Goal: Communication & Community: Answer question/provide support

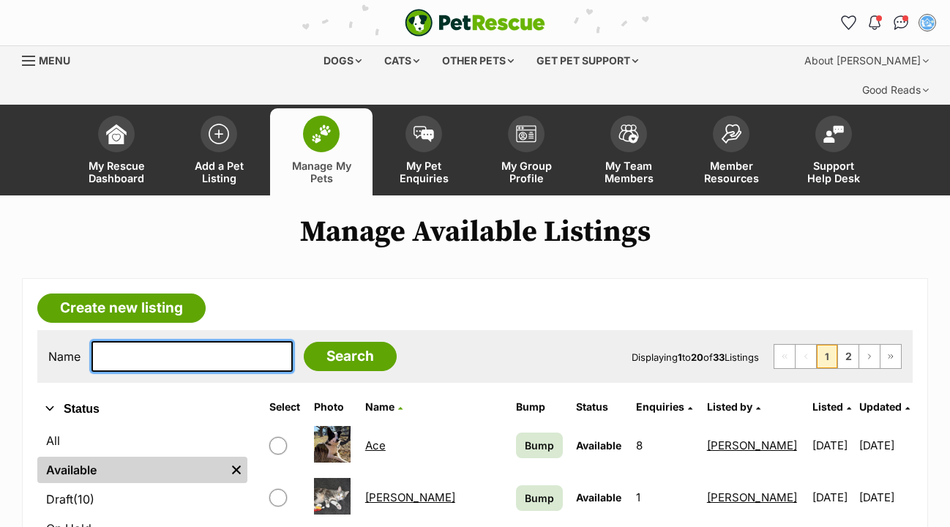
click at [144, 341] on input "text" at bounding box center [192, 356] width 201 height 31
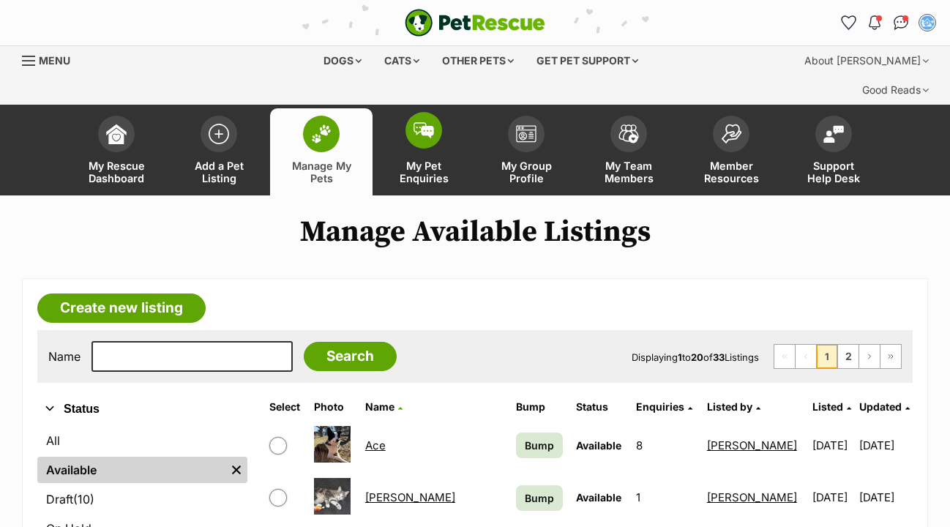
click at [431, 122] on img at bounding box center [424, 130] width 21 height 16
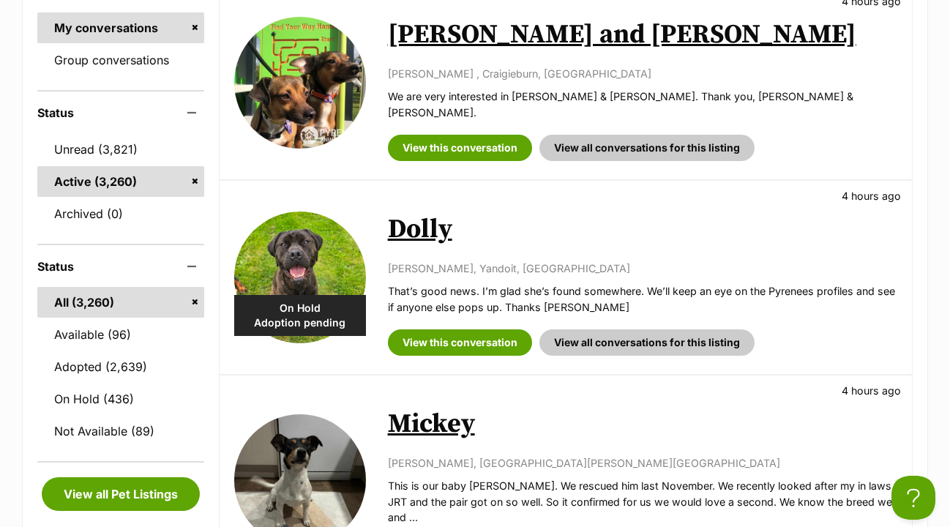
scroll to position [380, 0]
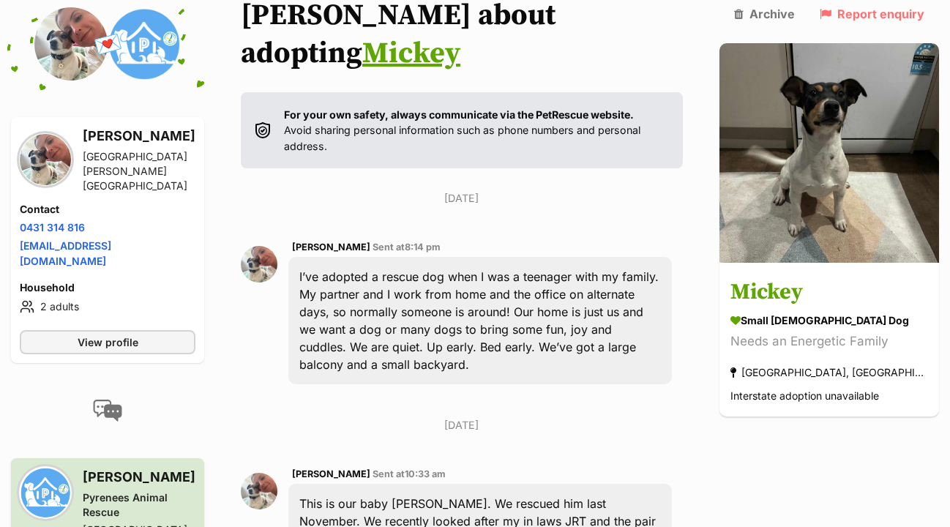
scroll to position [299, 0]
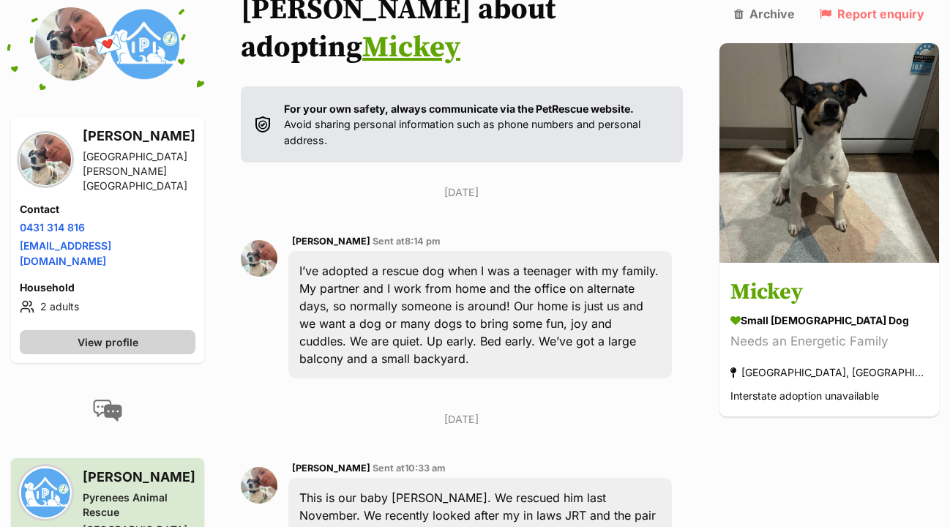
click at [169, 330] on link "View profile" at bounding box center [108, 342] width 176 height 24
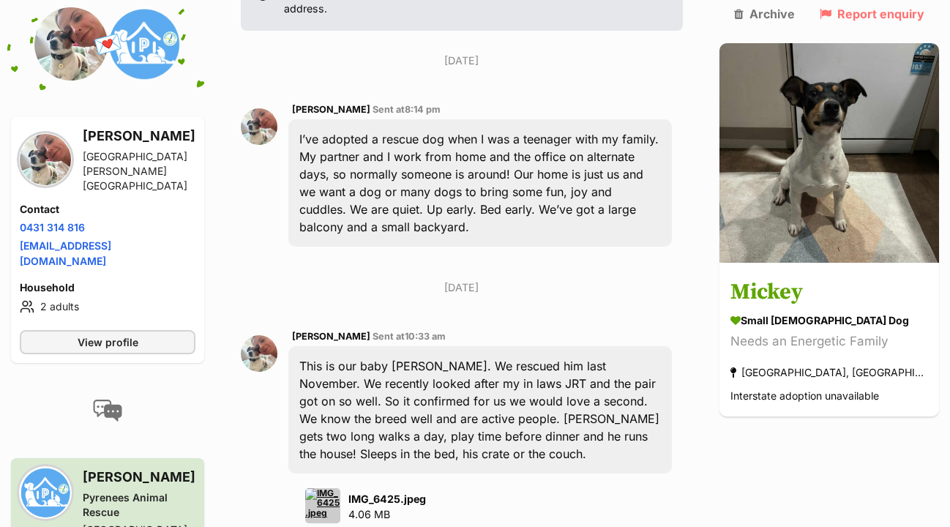
scroll to position [440, 0]
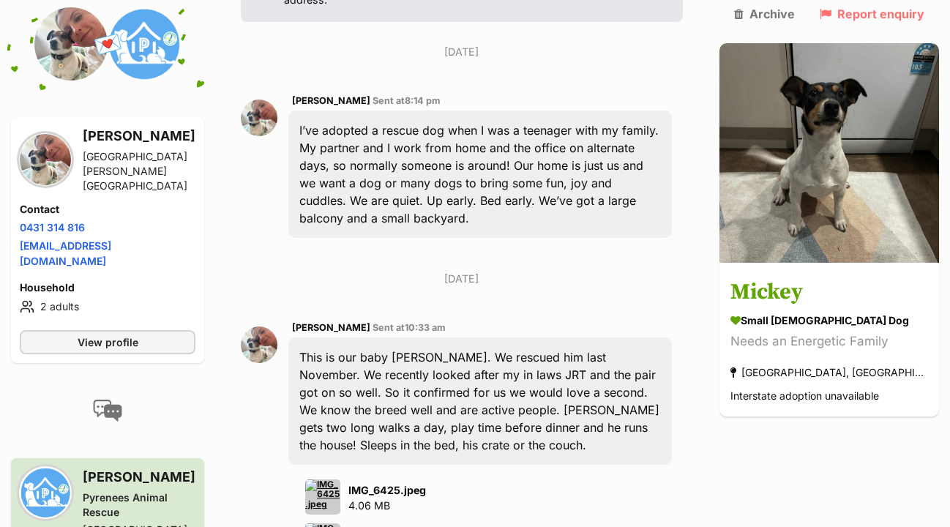
click at [340, 480] on img at bounding box center [322, 497] width 35 height 35
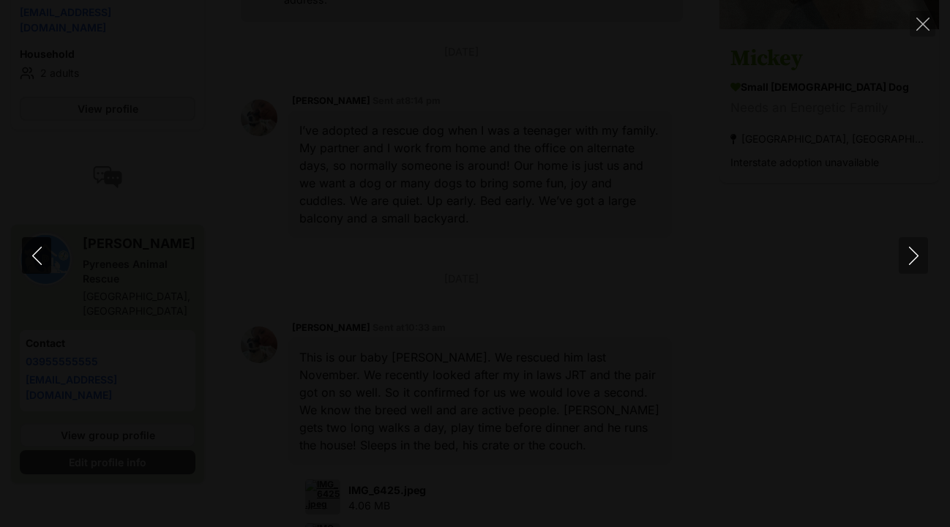
click at [40, 254] on icon "Previous" at bounding box center [37, 256] width 18 height 18
click at [917, 257] on icon "Next" at bounding box center [914, 256] width 10 height 18
click at [37, 258] on icon "Previous" at bounding box center [37, 256] width 18 height 18
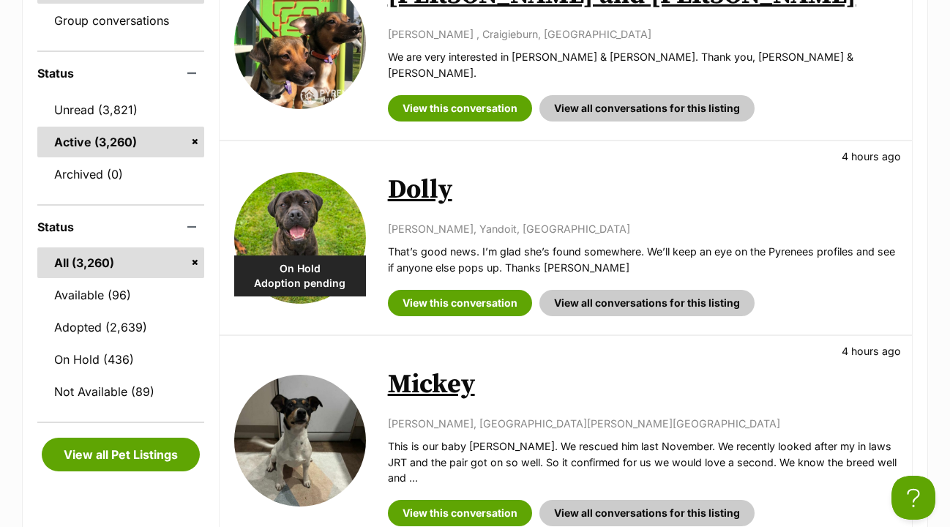
scroll to position [421, 0]
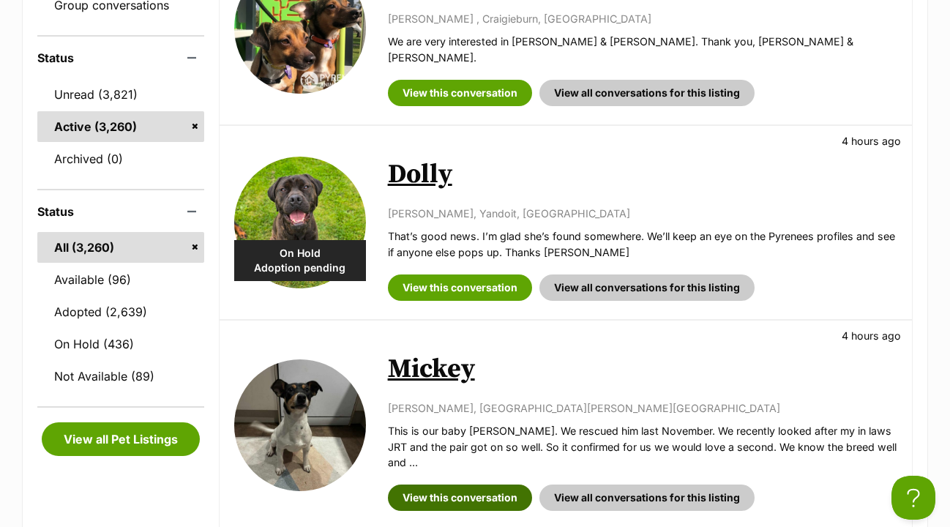
click at [436, 485] on link "View this conversation" at bounding box center [460, 498] width 144 height 26
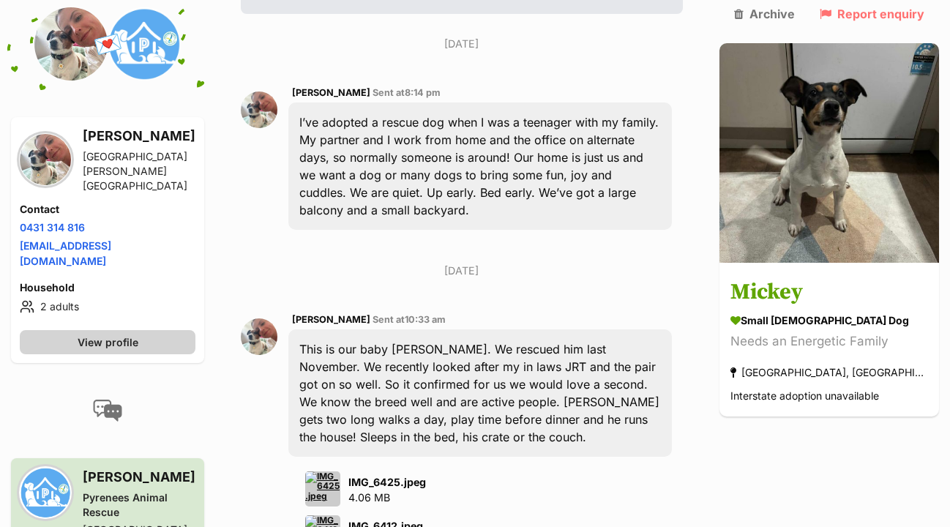
scroll to position [461, 0]
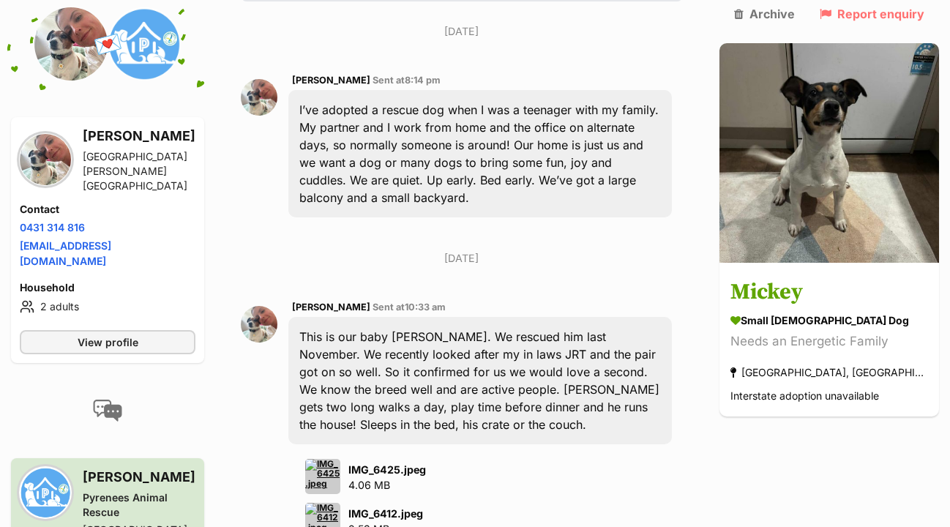
click at [326, 459] on img at bounding box center [322, 476] width 35 height 35
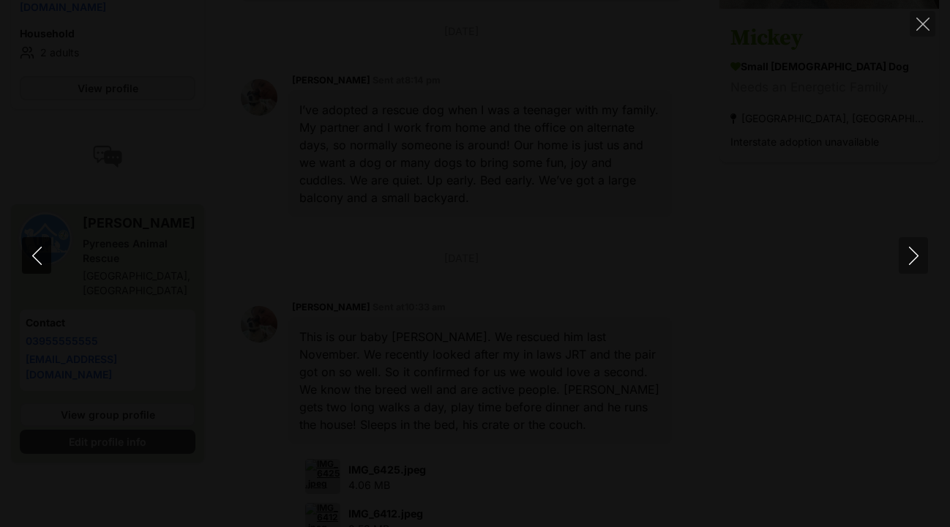
click at [43, 259] on icon "Previous" at bounding box center [37, 256] width 18 height 18
click at [37, 261] on icon "Previous" at bounding box center [37, 256] width 18 height 18
click at [915, 261] on icon "Next" at bounding box center [914, 256] width 18 height 18
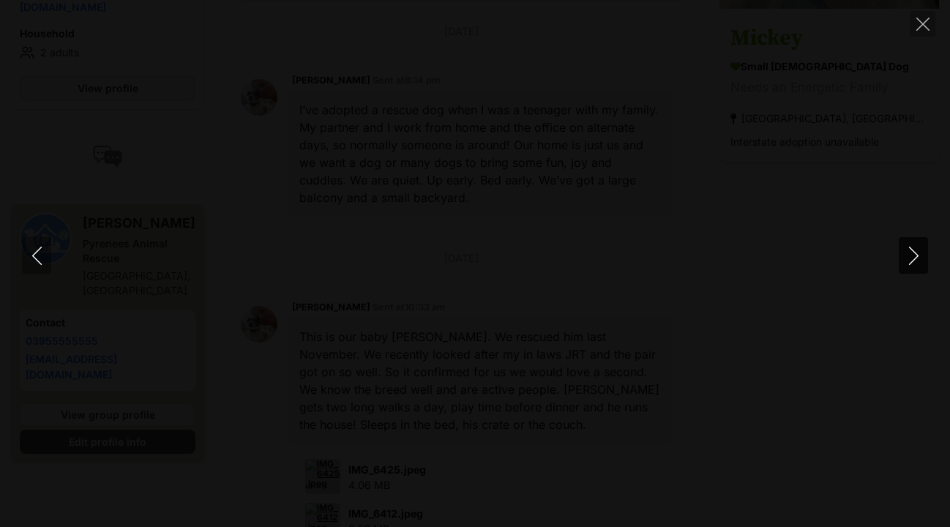
click at [914, 261] on icon "Next" at bounding box center [914, 256] width 18 height 18
click at [923, 19] on icon "Close" at bounding box center [923, 24] width 13 height 13
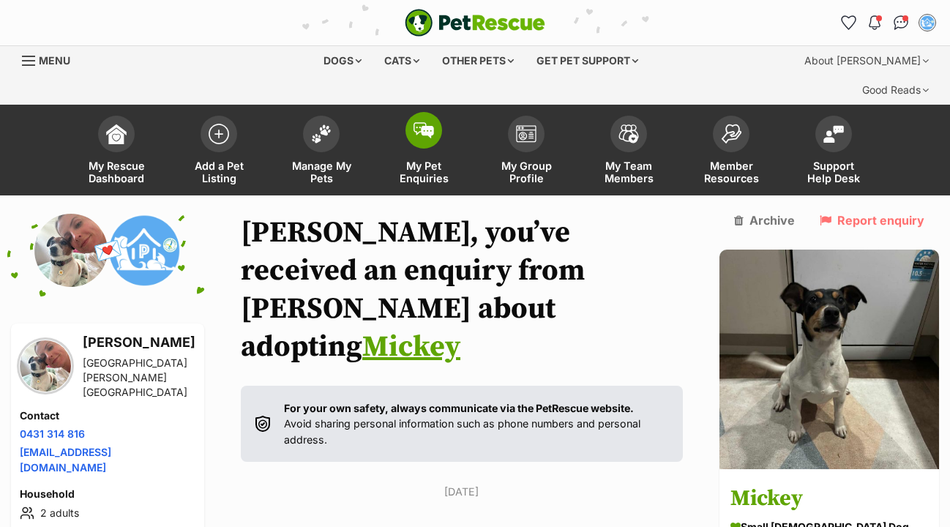
scroll to position [0, 0]
click at [429, 122] on img at bounding box center [424, 130] width 21 height 16
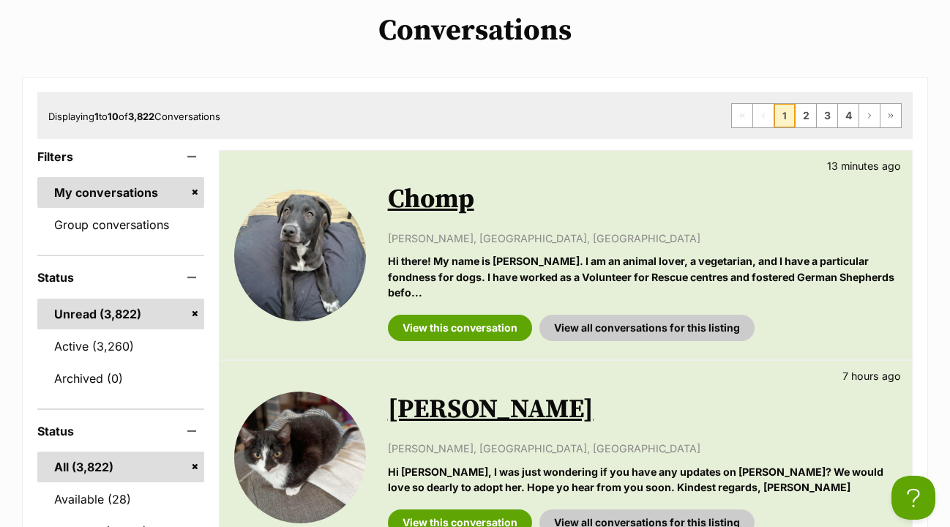
scroll to position [202, 0]
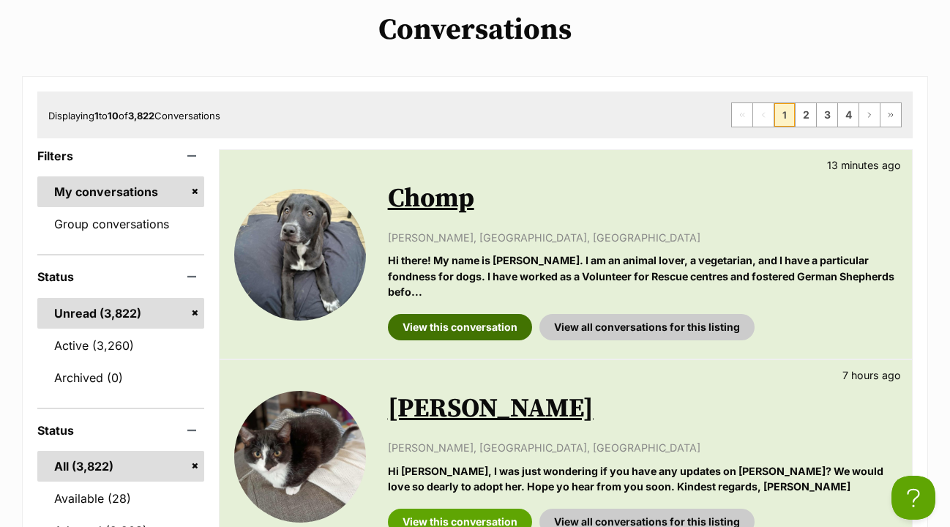
click at [456, 314] on link "View this conversation" at bounding box center [460, 327] width 144 height 26
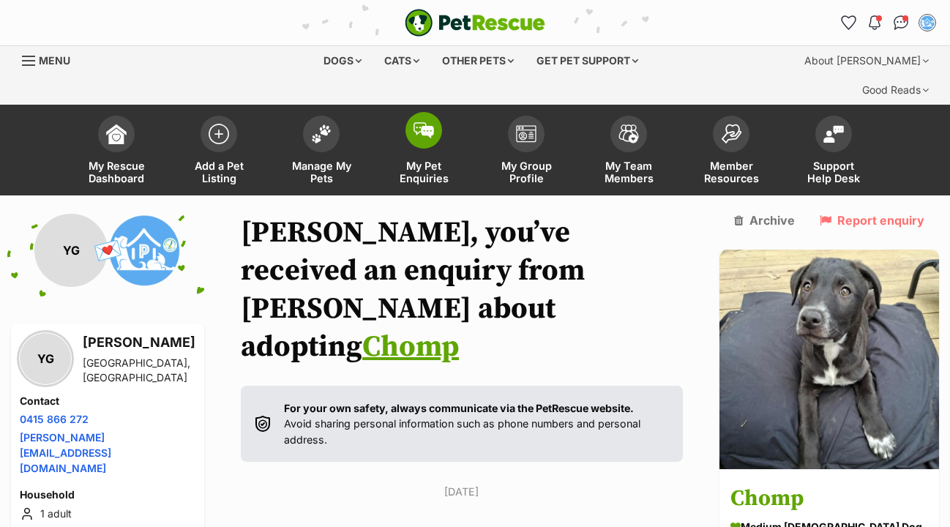
click at [428, 122] on img at bounding box center [424, 130] width 21 height 16
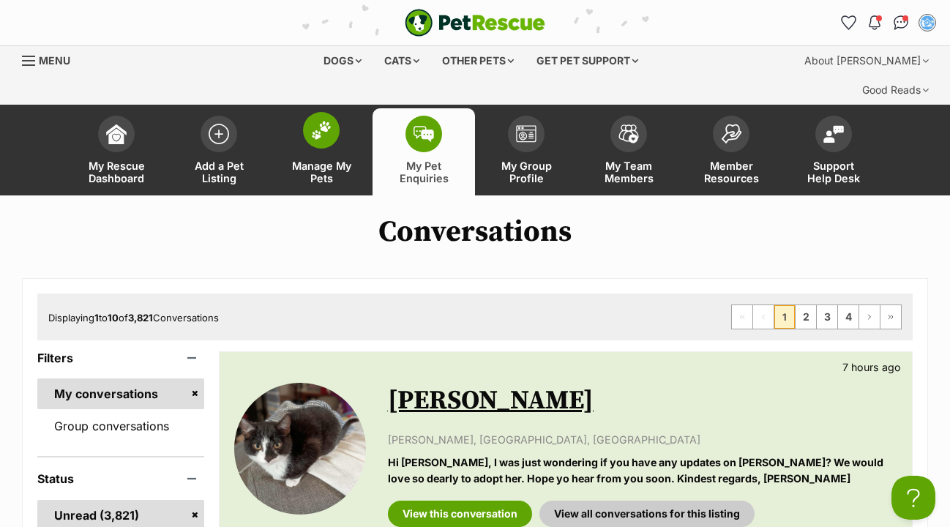
click at [325, 121] on img at bounding box center [321, 130] width 21 height 19
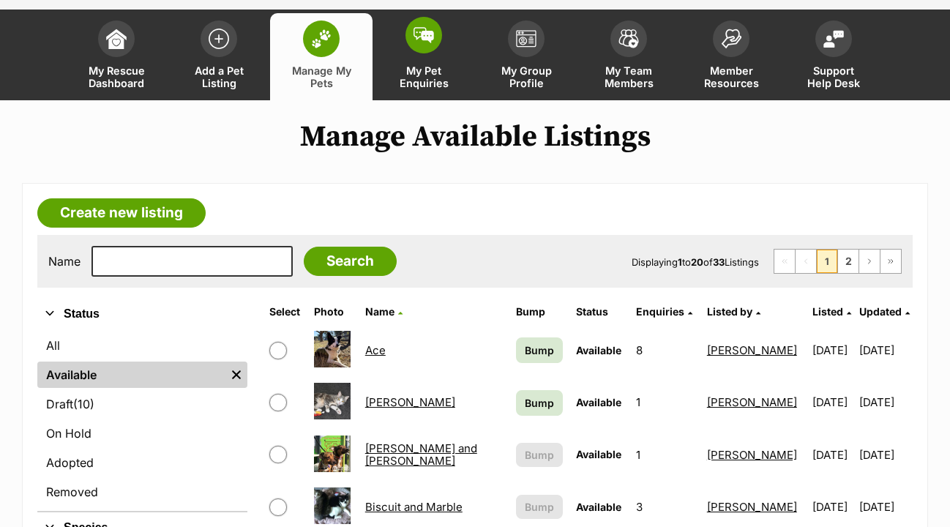
click at [425, 17] on span at bounding box center [424, 35] width 37 height 37
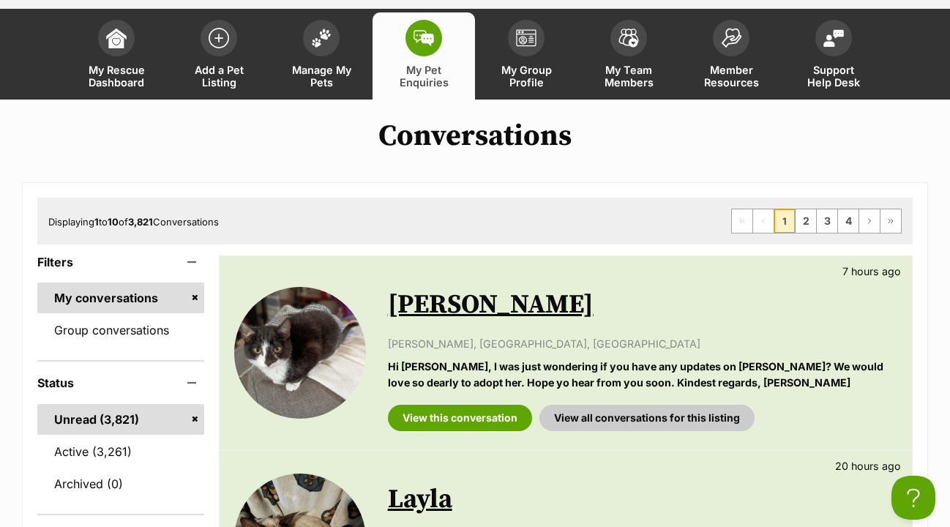
scroll to position [127, 0]
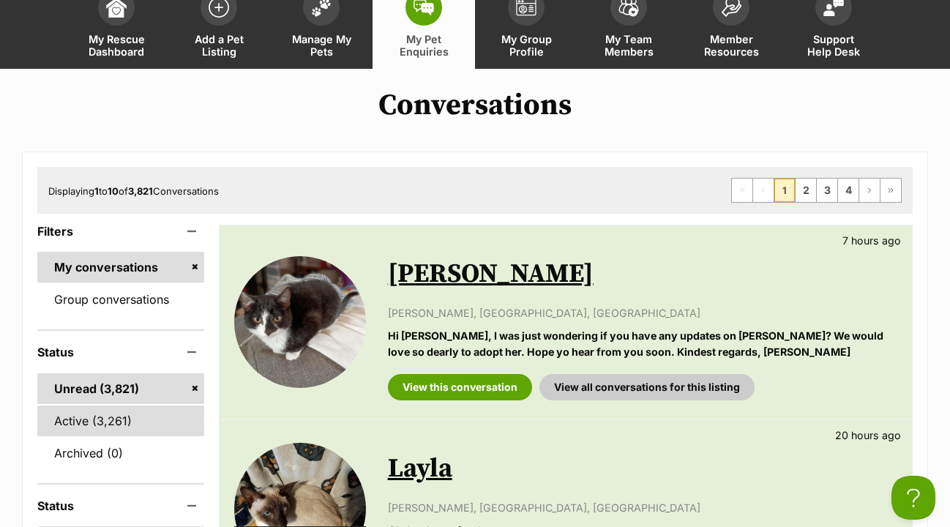
click at [122, 406] on link "Active (3,261)" at bounding box center [120, 421] width 167 height 31
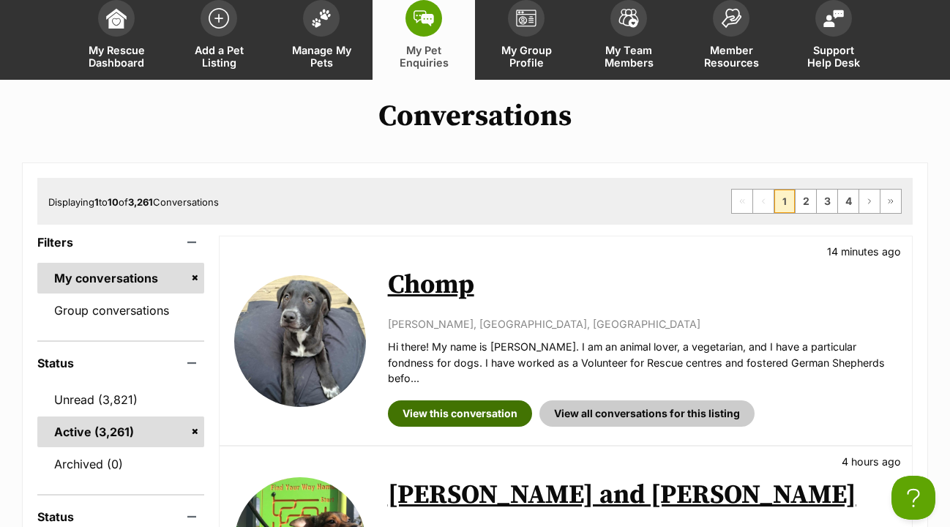
scroll to position [120, 0]
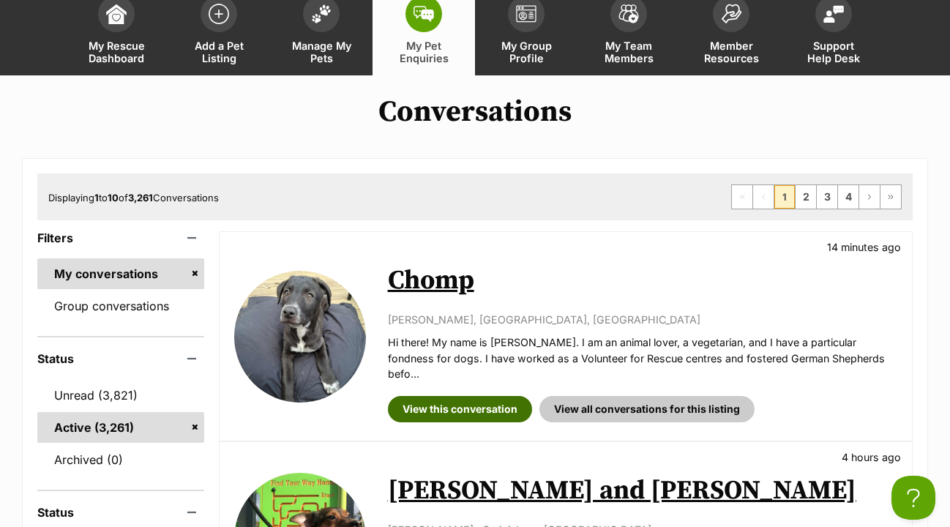
click at [480, 396] on link "View this conversation" at bounding box center [460, 409] width 144 height 26
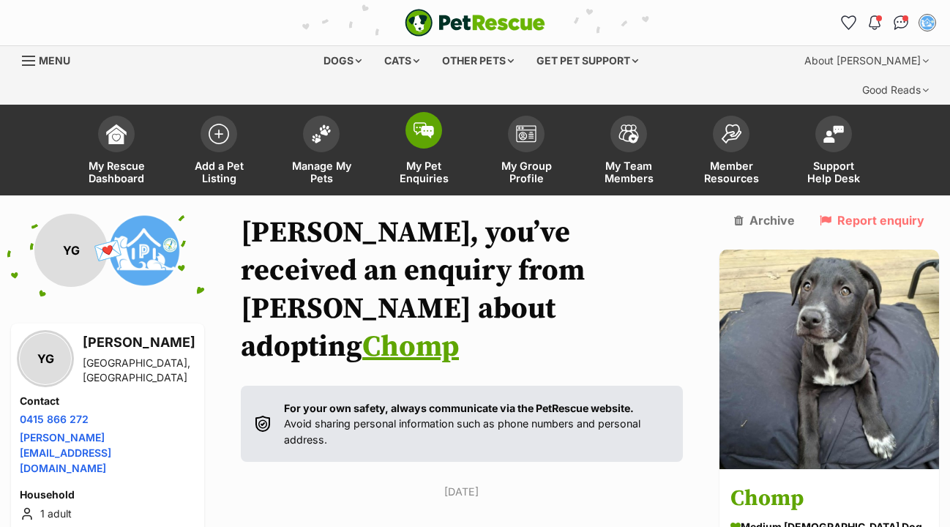
click at [419, 122] on img at bounding box center [424, 130] width 21 height 16
